Goal: Transaction & Acquisition: Purchase product/service

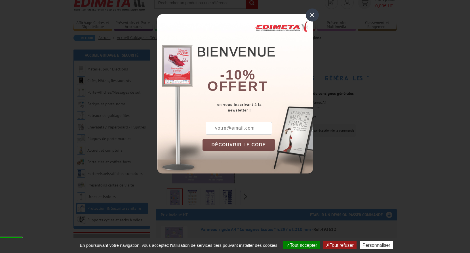
scroll to position [28, 0]
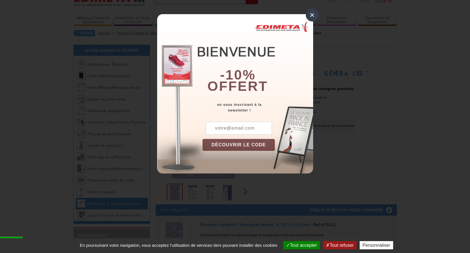
click at [313, 15] on div "×" at bounding box center [312, 15] width 13 height 13
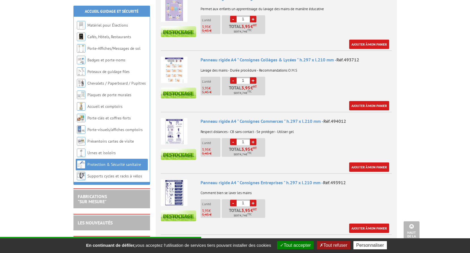
scroll to position [255, 0]
click at [179, 67] on img at bounding box center [174, 69] width 27 height 27
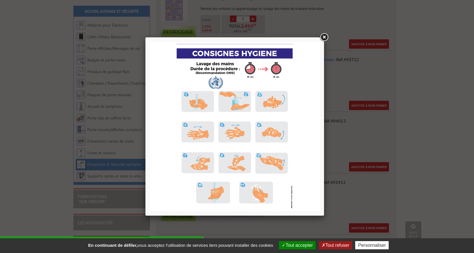
click at [322, 37] on link at bounding box center [324, 37] width 10 height 10
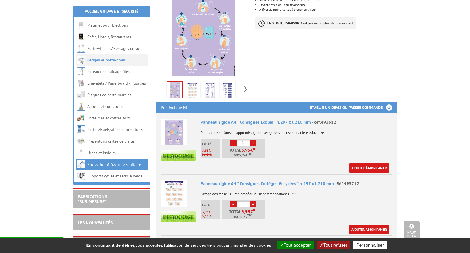
scroll to position [57, 0]
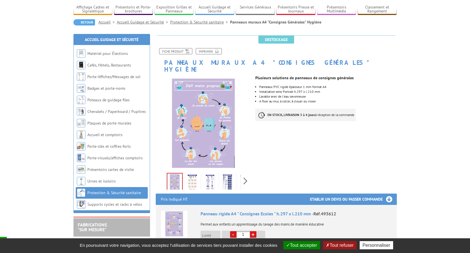
scroll to position [113, 0]
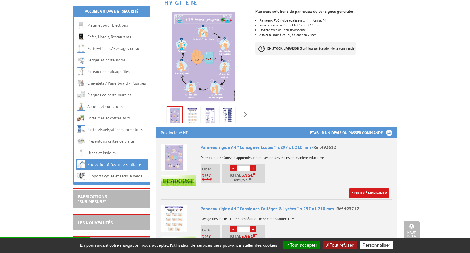
click at [228, 108] on img at bounding box center [228, 117] width 14 height 18
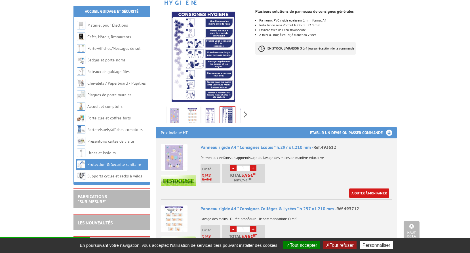
click at [215, 108] on img at bounding box center [210, 117] width 14 height 18
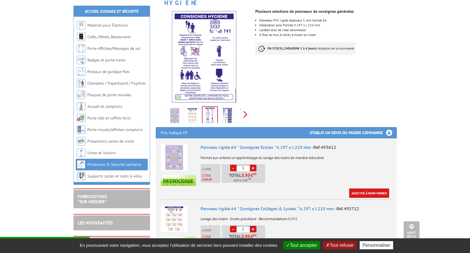
click at [244, 105] on div "Previous Next" at bounding box center [204, 115] width 96 height 20
click at [232, 108] on img at bounding box center [232, 117] width 14 height 18
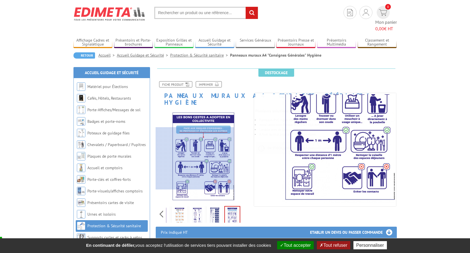
scroll to position [0, 0]
